Goal: Subscribe to service/newsletter

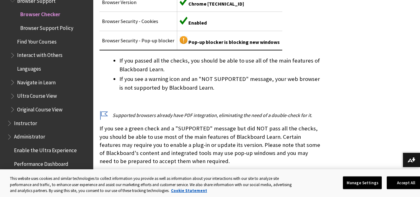
scroll to position [247, 0]
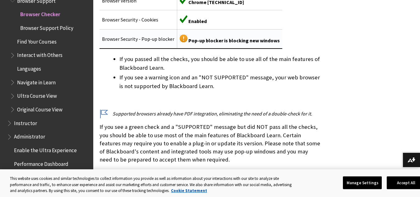
click at [209, 41] on span "Pop-up blocker is blocking new windows" at bounding box center [233, 40] width 91 height 6
drag, startPoint x: 415, startPoint y: 0, endPoint x: 320, endPoint y: 29, distance: 99.6
click at [320, 29] on div "Opening this page checks whether your browser supports the most recent release …" at bounding box center [211, 32] width 222 height 263
click at [407, 72] on div "Browser Support Your browser is:" at bounding box center [256, 122] width 327 height 479
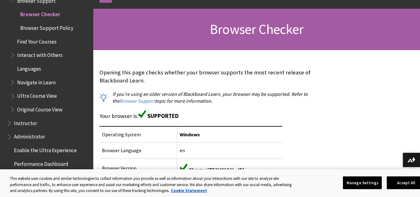
scroll to position [71, 0]
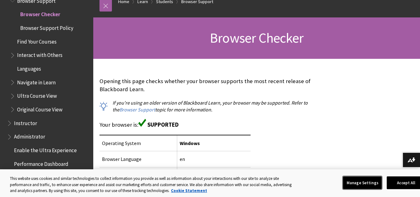
click at [372, 180] on button "Manage Settings" at bounding box center [362, 182] width 39 height 13
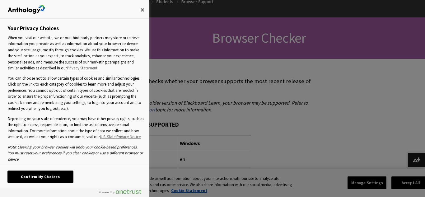
click at [58, 175] on button "Confirm My Choices" at bounding box center [40, 177] width 65 height 12
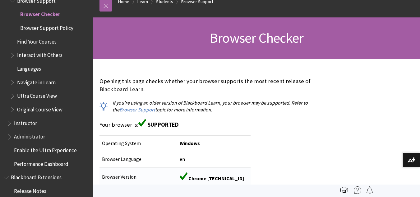
drag, startPoint x: 58, startPoint y: 175, endPoint x: 239, endPoint y: 170, distance: 181.7
click at [239, 126] on body "Skip to main content Help Center English عربية Català Cymraeg Deutsch Español S…" at bounding box center [210, 27] width 420 height 197
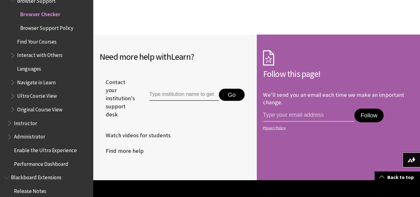
scroll to position [573, 0]
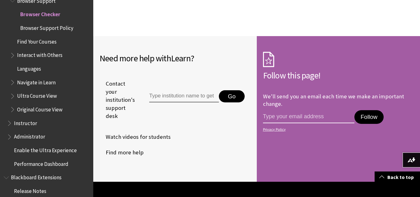
click at [272, 119] on input "email address" at bounding box center [308, 116] width 91 height 13
type input "G"
type input "gwatford@gmu.edu"
click at [369, 114] on button "Follow" at bounding box center [369, 117] width 29 height 14
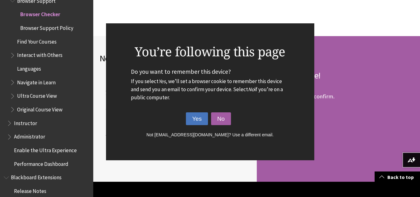
click at [196, 122] on button "Yes" at bounding box center [197, 118] width 22 height 13
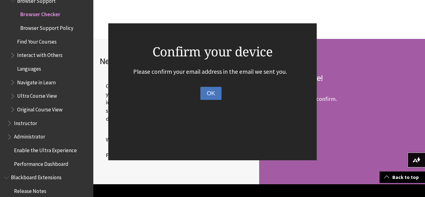
click at [213, 98] on button "OK" at bounding box center [210, 93] width 21 height 13
